Goal: Information Seeking & Learning: Check status

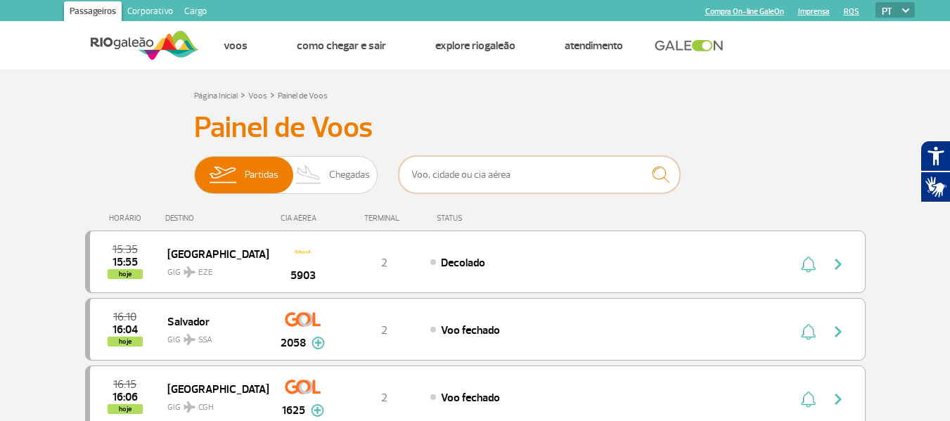
click at [550, 168] on input "text" at bounding box center [539, 174] width 281 height 37
type input "gol"
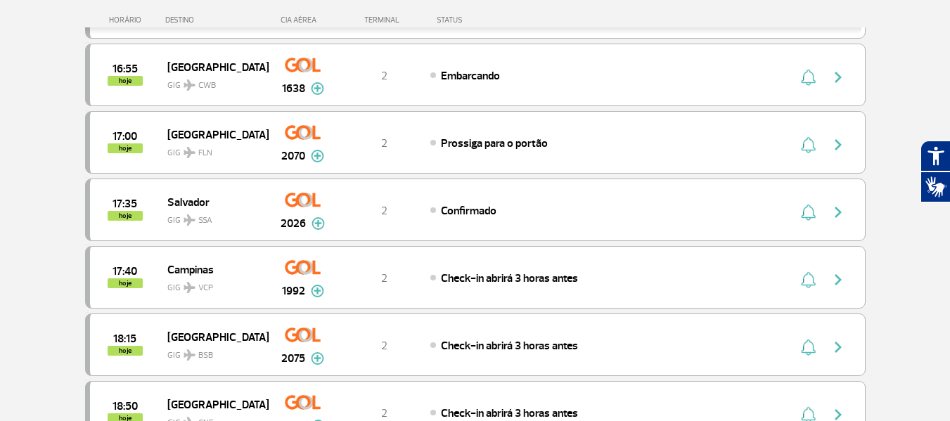
scroll to position [563, 0]
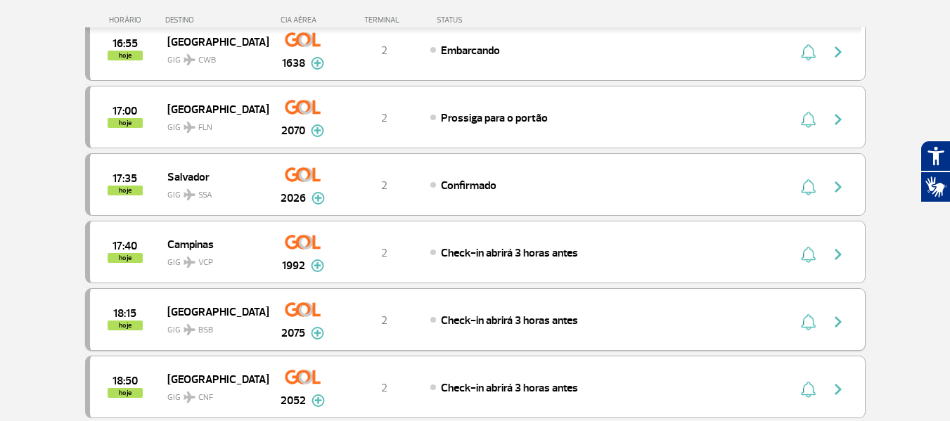
click at [510, 319] on span "Check-in abrirá 3 horas antes" at bounding box center [509, 321] width 137 height 14
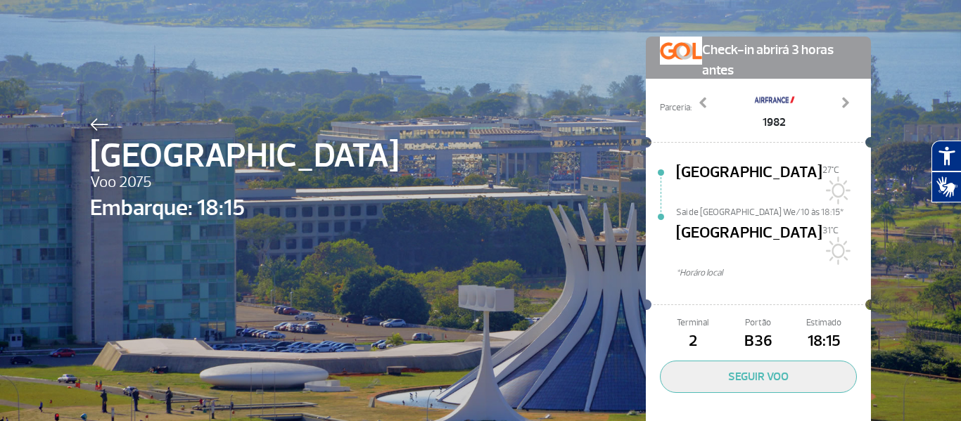
scroll to position [70, 0]
